Goal: Information Seeking & Learning: Learn about a topic

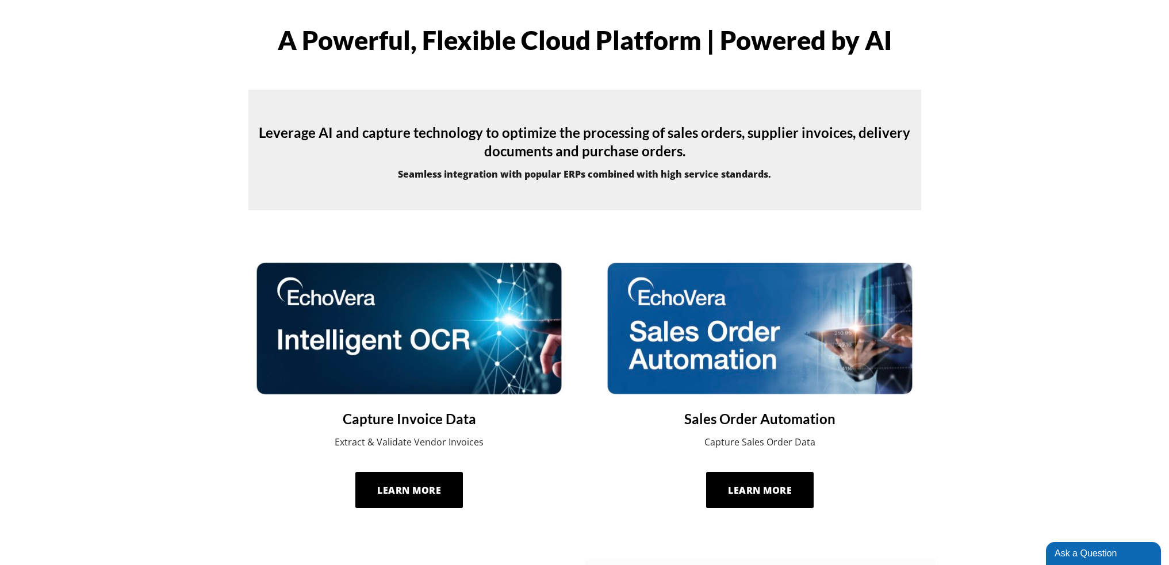
scroll to position [345, 0]
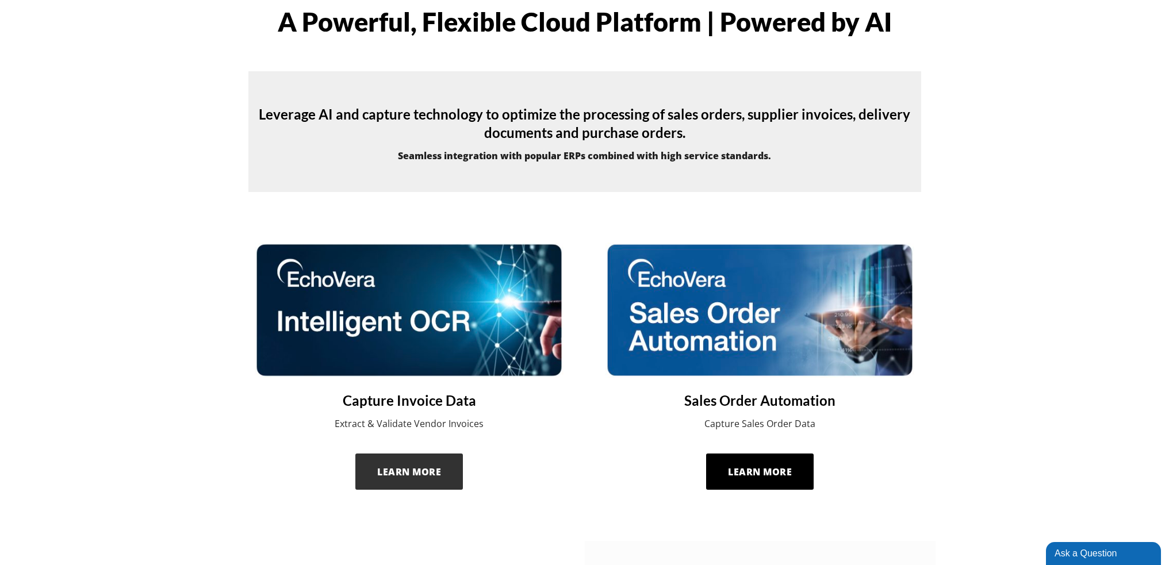
click at [414, 470] on span "Learn More" at bounding box center [409, 472] width 64 height 13
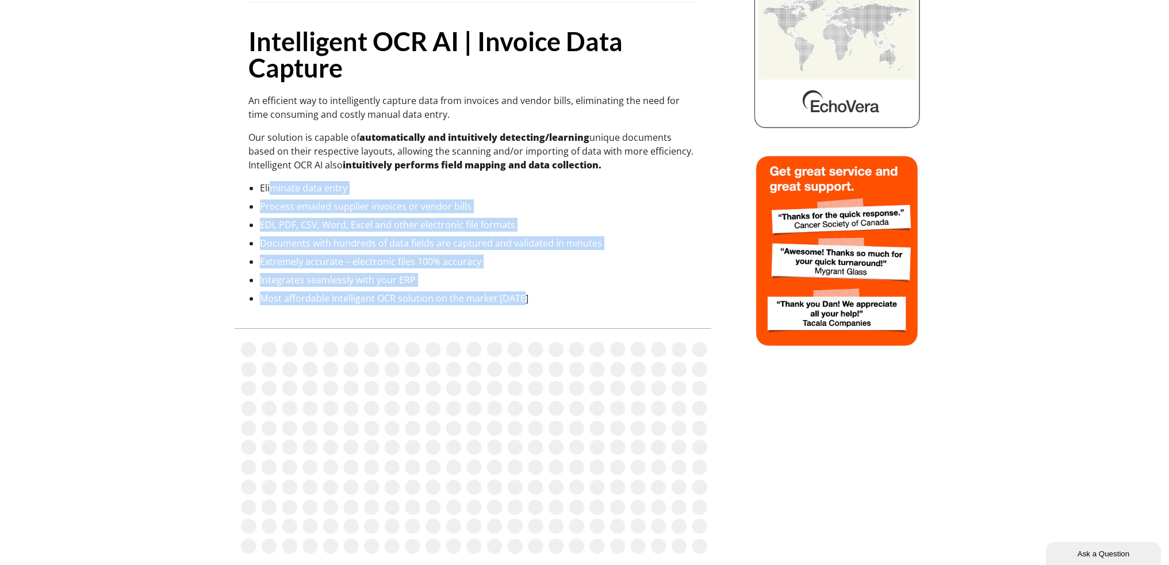
drag, startPoint x: 273, startPoint y: 188, endPoint x: 587, endPoint y: 303, distance: 333.7
click at [587, 303] on ul "Eliminate data entry Process emailed supplier invoices or vendor bills EDI, PDF…" at bounding box center [478, 243] width 437 height 124
click at [587, 303] on li "Most affordable Intelligent OCR solution on the market today" at bounding box center [478, 299] width 437 height 14
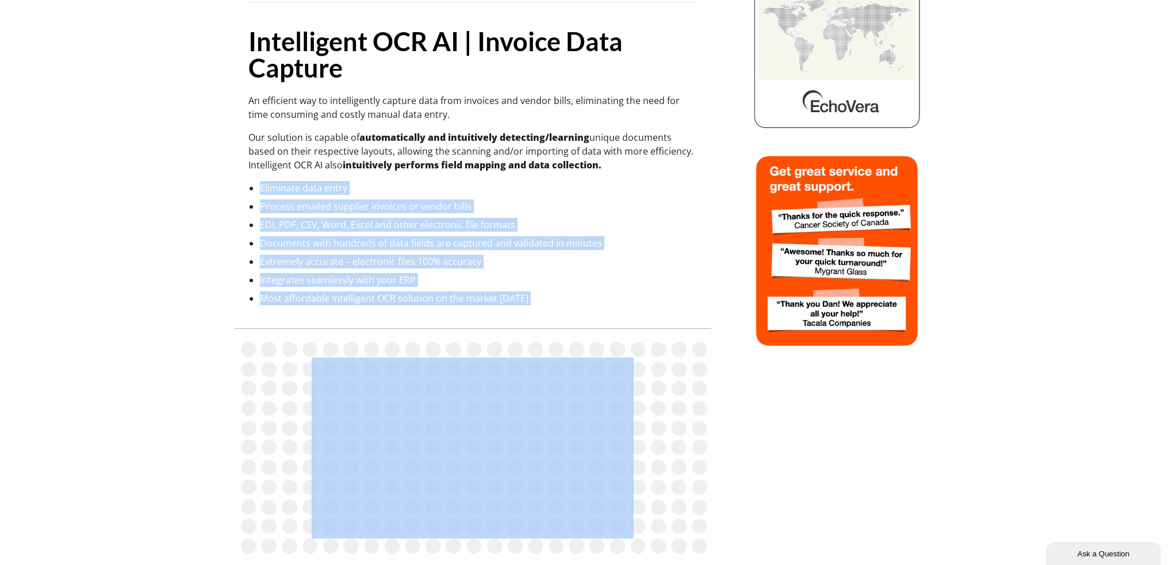
drag, startPoint x: 587, startPoint y: 303, endPoint x: 278, endPoint y: 178, distance: 332.4
click at [278, 178] on div "Intelligent OCR AI | Invoice Data Capture An efficient way to intelligently cap…" at bounding box center [472, 93] width 449 height 423
drag, startPoint x: 278, startPoint y: 178, endPoint x: 542, endPoint y: 308, distance: 293.8
click at [542, 308] on div "Intelligent OCR AI | Invoice Data Capture An efficient way to intelligently cap…" at bounding box center [472, 477] width 477 height 1242
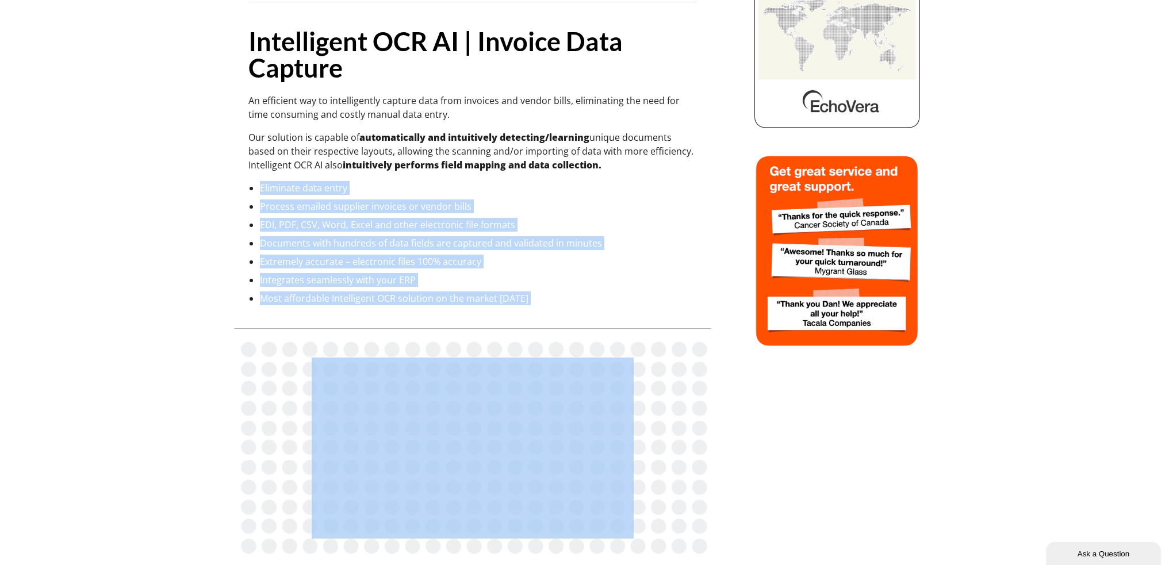
click at [542, 308] on div "Intelligent OCR AI | Invoice Data Capture An efficient way to intelligently cap…" at bounding box center [472, 477] width 477 height 1242
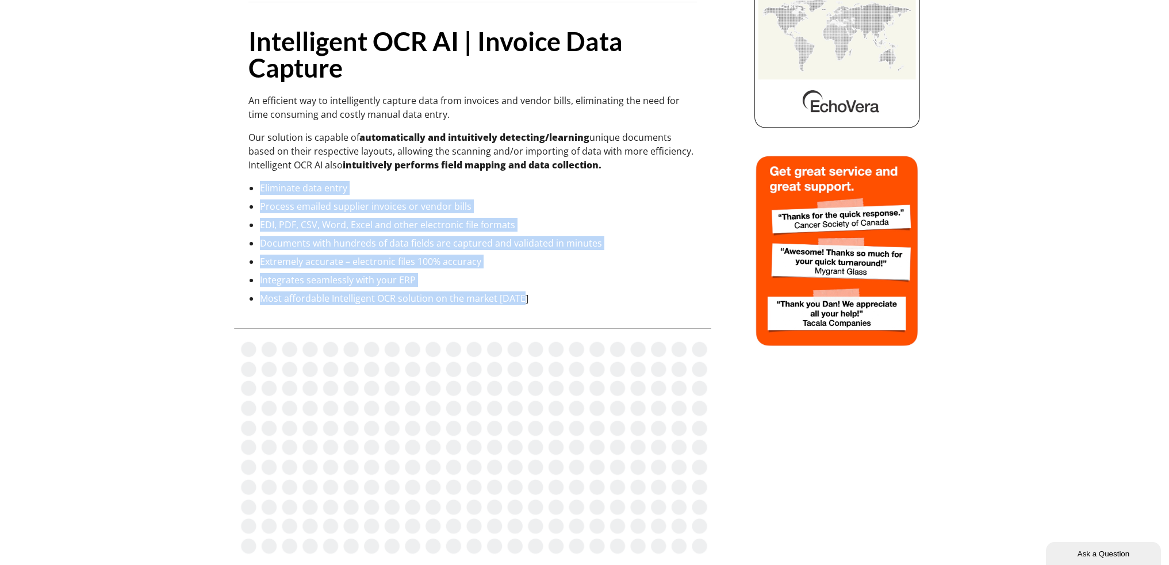
drag, startPoint x: 534, startPoint y: 293, endPoint x: 251, endPoint y: 189, distance: 301.5
click at [260, 189] on ul "Eliminate data entry Process emailed supplier invoices or vendor bills EDI, PDF…" at bounding box center [478, 243] width 437 height 124
click at [264, 181] on li "Eliminate data entry" at bounding box center [478, 188] width 437 height 14
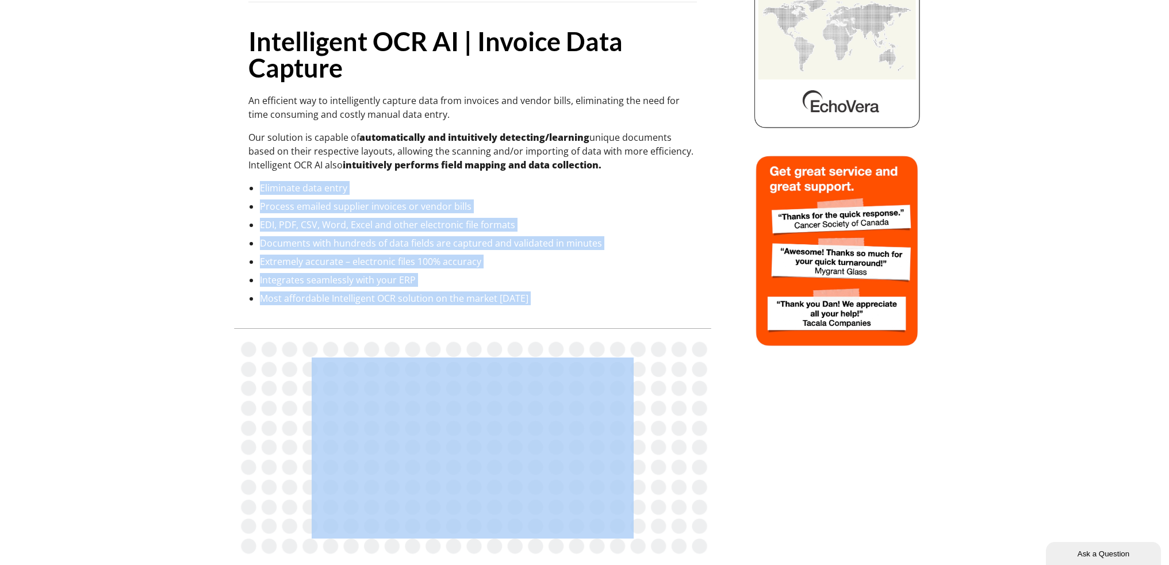
drag, startPoint x: 265, startPoint y: 181, endPoint x: 537, endPoint y: 300, distance: 297.3
click at [537, 300] on ul "Eliminate data entry Process emailed supplier invoices or vendor bills EDI, PDF…" at bounding box center [478, 243] width 437 height 124
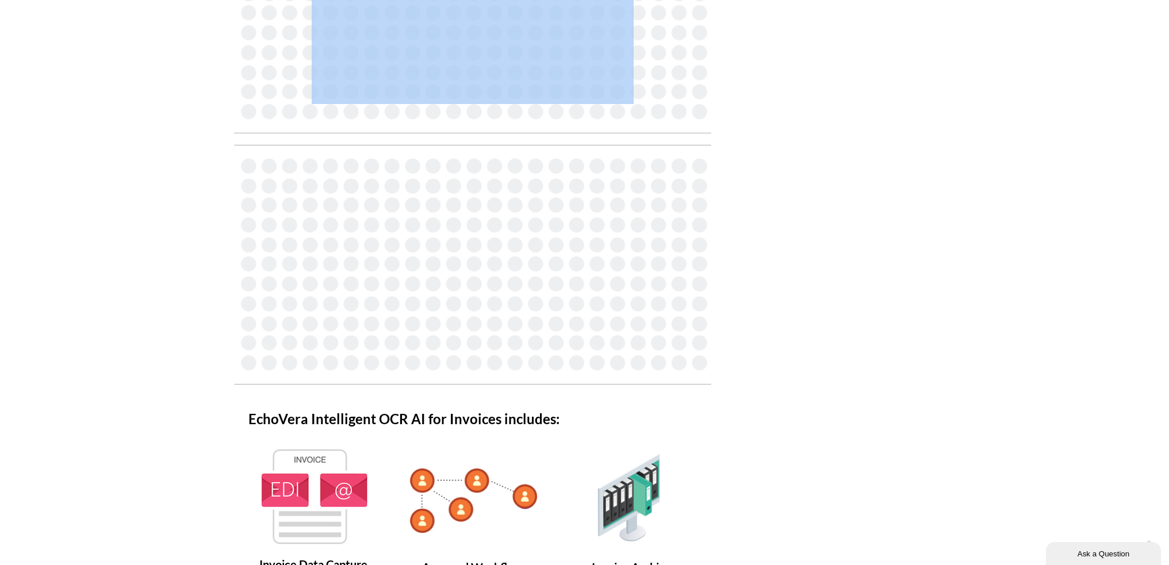
scroll to position [863, 0]
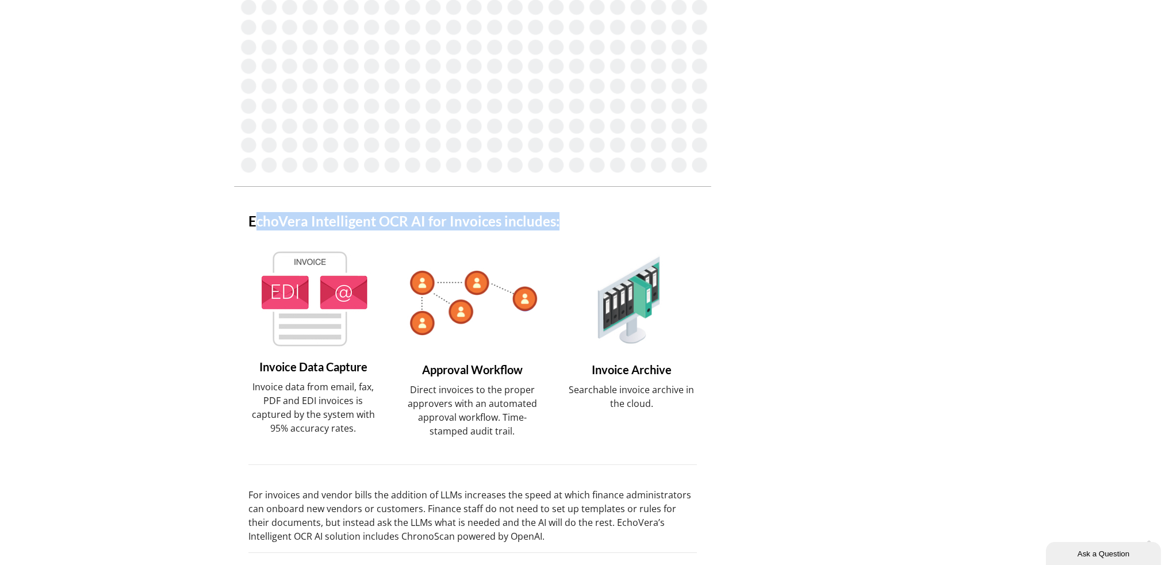
drag, startPoint x: 253, startPoint y: 217, endPoint x: 619, endPoint y: 220, distance: 367.0
click at [619, 220] on h4 "EchoVera Intelligent OCR AI for Invoices includes:" at bounding box center [472, 221] width 449 height 18
click at [550, 220] on h4 "EchoVera Intelligent OCR AI for Invoices includes:" at bounding box center [472, 221] width 449 height 18
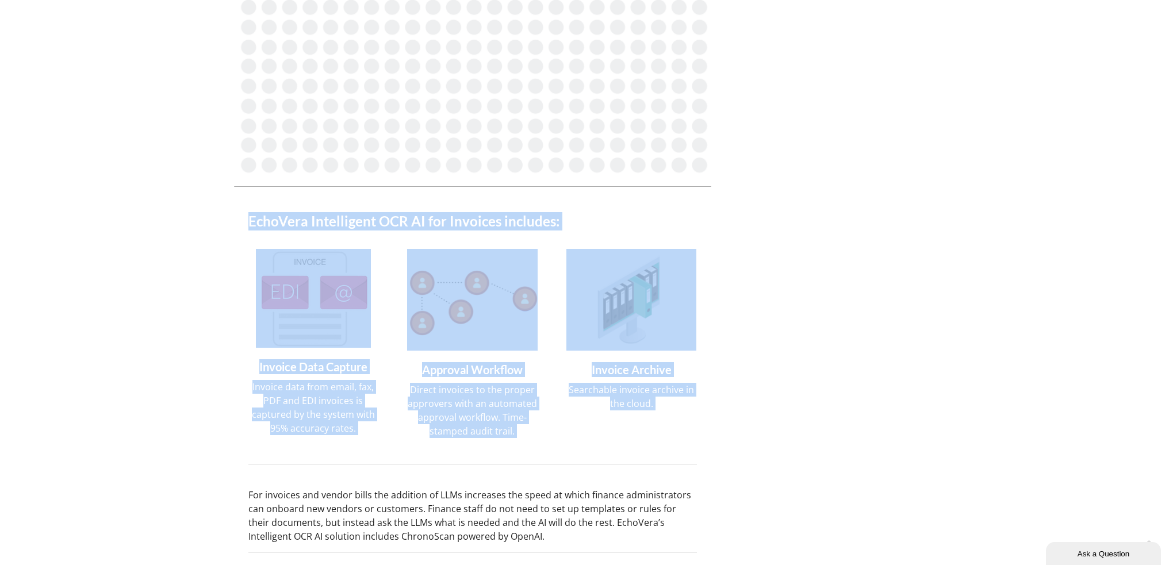
drag, startPoint x: 550, startPoint y: 220, endPoint x: 212, endPoint y: 221, distance: 338.2
click at [261, 218] on h4 "EchoVera Intelligent OCR AI for Invoices includes:" at bounding box center [472, 221] width 449 height 18
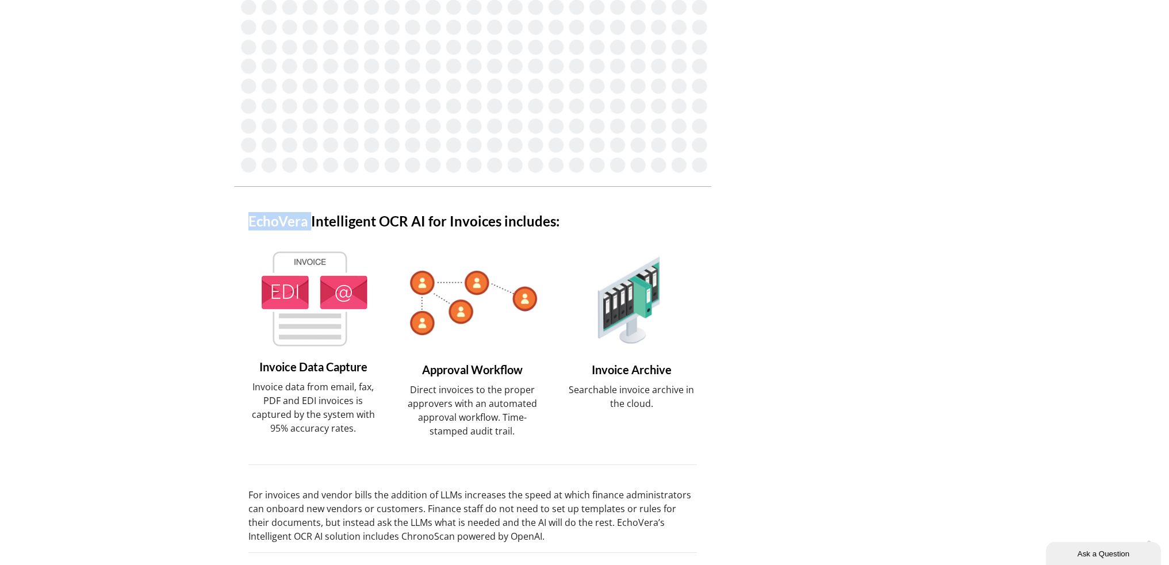
click at [261, 218] on h4 "EchoVera Intelligent OCR AI for Invoices includes:" at bounding box center [472, 221] width 449 height 18
drag, startPoint x: 261, startPoint y: 218, endPoint x: 410, endPoint y: 219, distance: 149.0
click at [410, 219] on h4 "EchoVera Intelligent OCR AI for Invoices includes:" at bounding box center [472, 221] width 449 height 18
click at [498, 211] on div "EchoVera Intelligent OCR AI for Invoices includes:" at bounding box center [472, 217] width 477 height 39
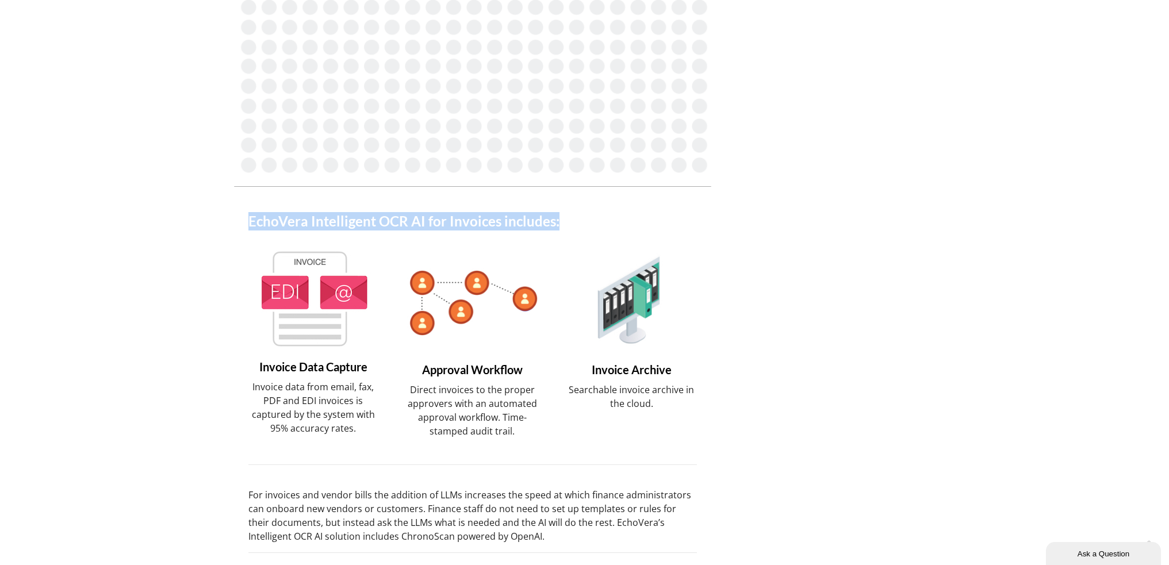
click at [498, 211] on div "EchoVera Intelligent OCR AI for Invoices includes:" at bounding box center [472, 217] width 477 height 39
click at [513, 226] on h4 "EchoVera Intelligent OCR AI for Invoices includes:" at bounding box center [472, 221] width 449 height 18
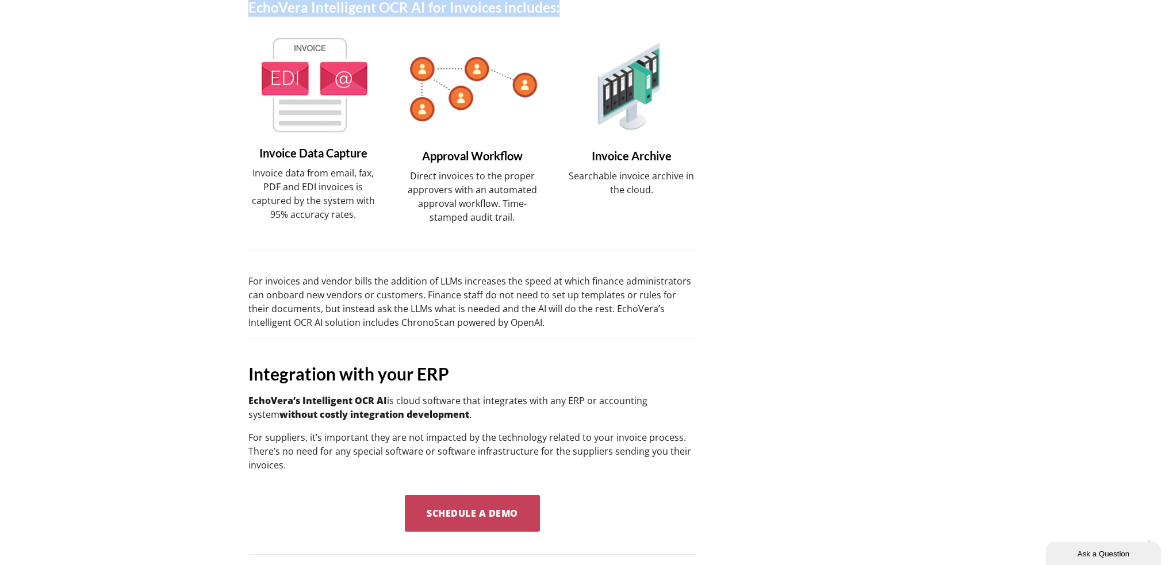
scroll to position [1093, 0]
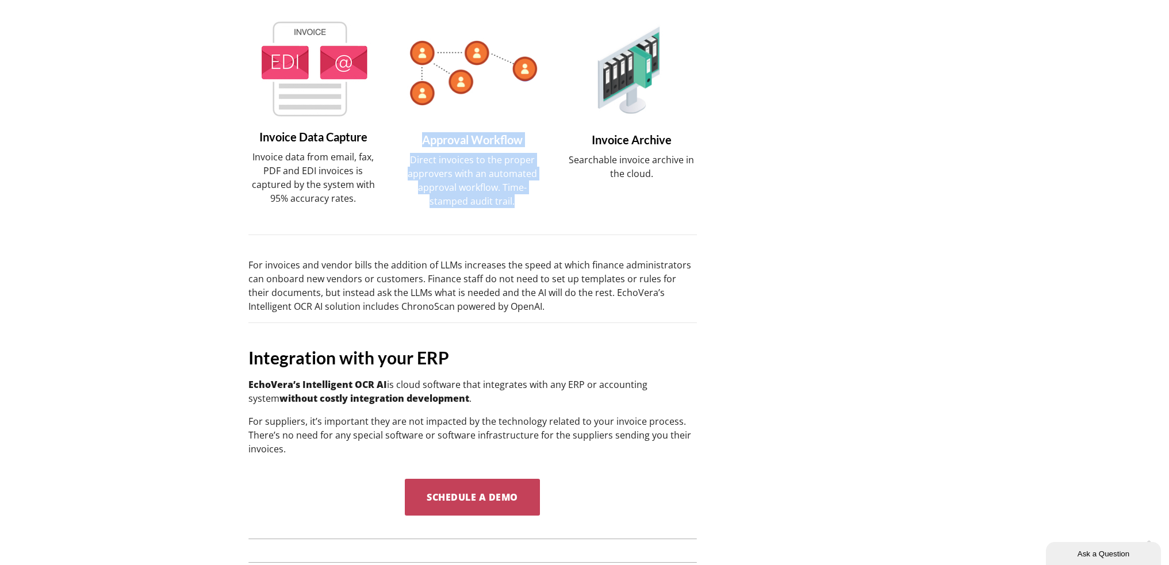
drag, startPoint x: 422, startPoint y: 136, endPoint x: 530, endPoint y: 195, distance: 123.0
click at [530, 195] on div "Approval Workflow Direct invoices to the proper approvers with an automated app…" at bounding box center [472, 113] width 131 height 189
click at [423, 140] on h5 "Approval Workflow" at bounding box center [472, 83] width 131 height 128
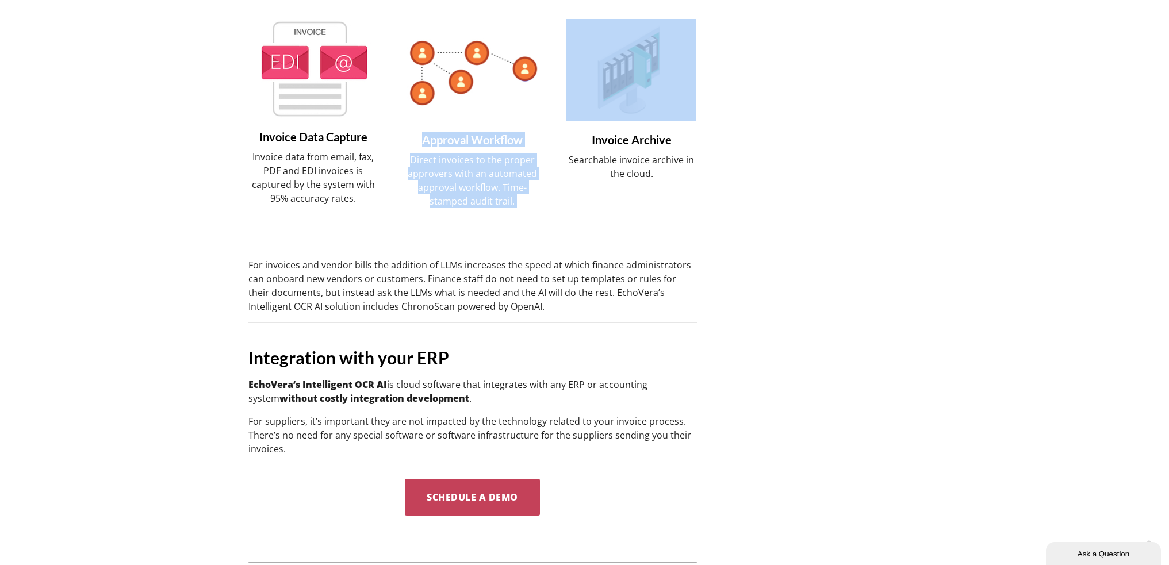
drag, startPoint x: 423, startPoint y: 140, endPoint x: 518, endPoint y: 202, distance: 113.7
click at [518, 202] on div "Approval Workflow Direct invoices to the proper approvers with an automated app…" at bounding box center [472, 113] width 131 height 189
click at [518, 202] on p "Direct invoices to the proper approvers with an automated approval workflow. Ti…" at bounding box center [472, 180] width 131 height 55
drag, startPoint x: 518, startPoint y: 202, endPoint x: 434, endPoint y: 136, distance: 107.7
click at [434, 136] on div "Approval Workflow Direct invoices to the proper approvers with an automated app…" at bounding box center [472, 113] width 131 height 189
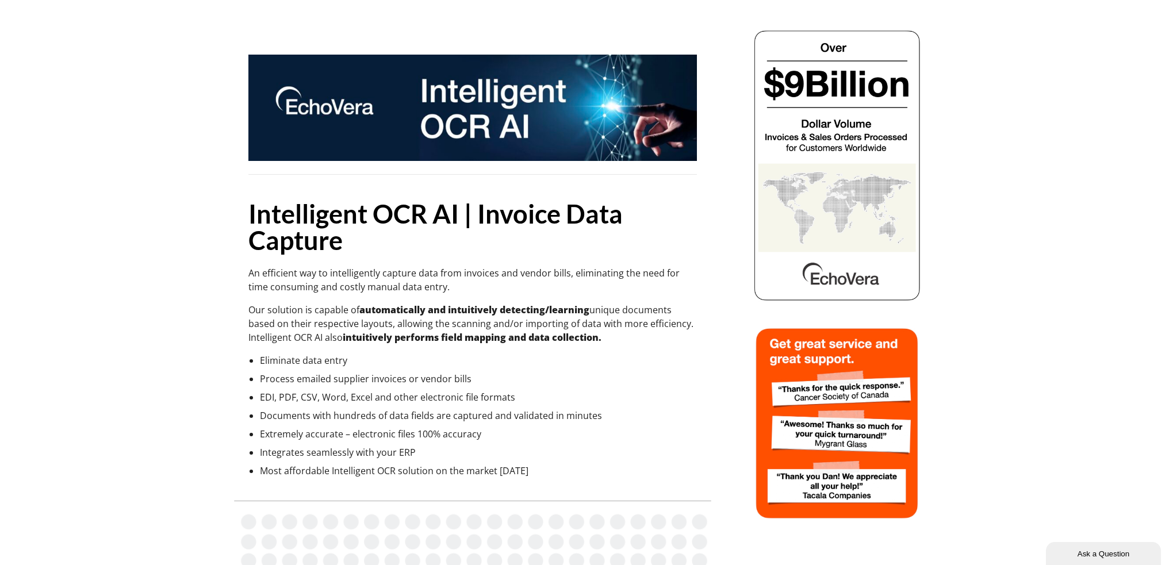
scroll to position [0, 0]
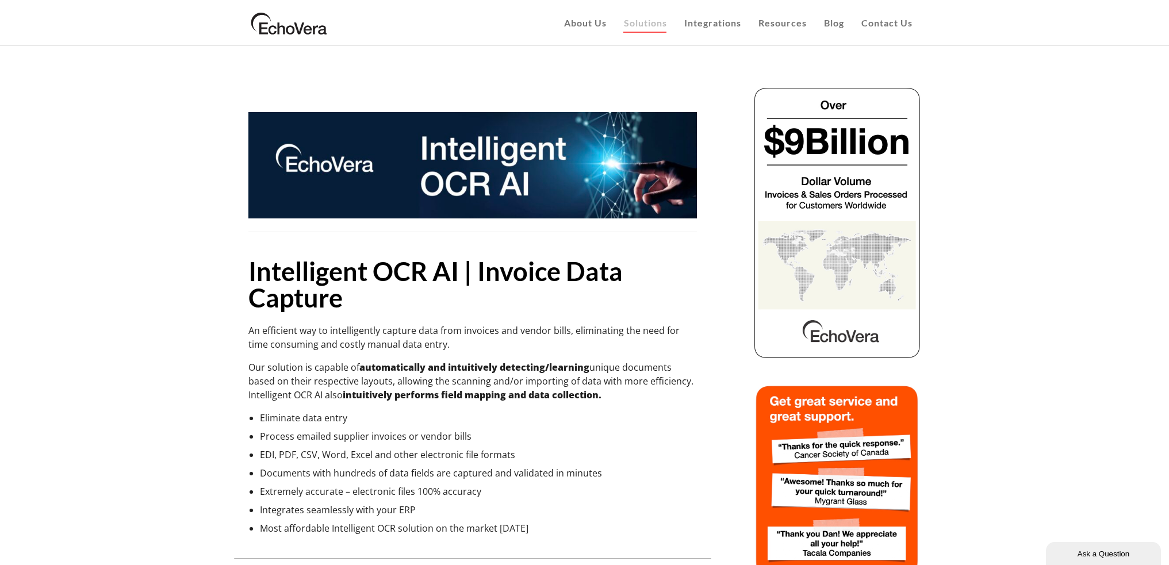
drag, startPoint x: 238, startPoint y: 25, endPoint x: 424, endPoint y: 30, distance: 187.0
click at [432, 30] on div "EchoVera About Us Customers Case Studies Infor Cloudsuite AP Automation Case St…" at bounding box center [584, 23] width 1169 height 46
click at [378, 35] on div "EchoVera About Us Customers Case Studies Infor Cloudsuite AP Automation Case St…" at bounding box center [584, 23] width 673 height 46
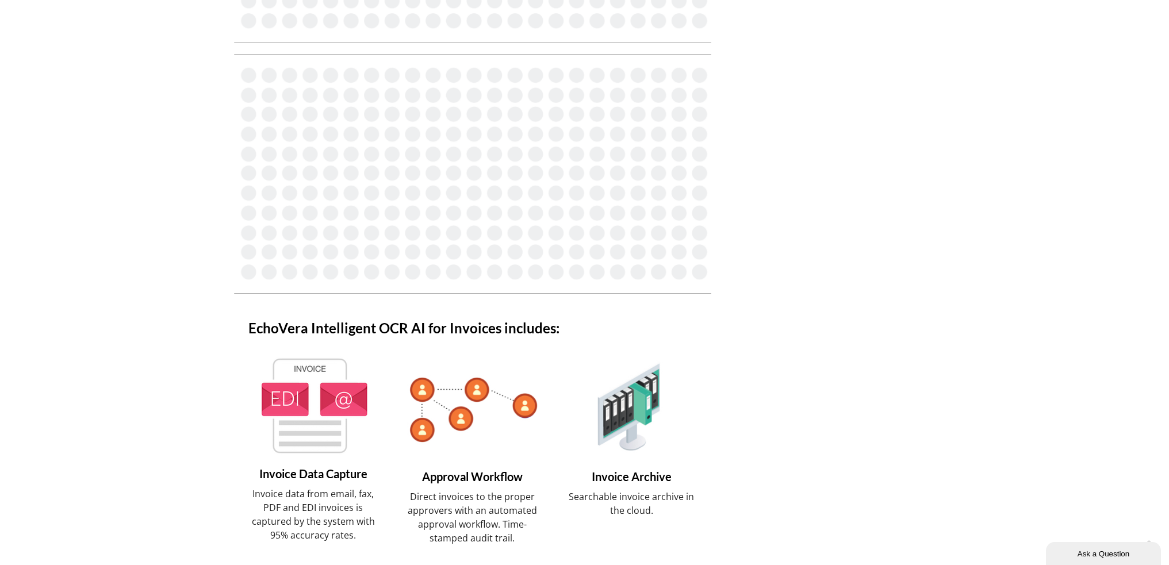
scroll to position [748, 0]
